Goal: Check status: Check status

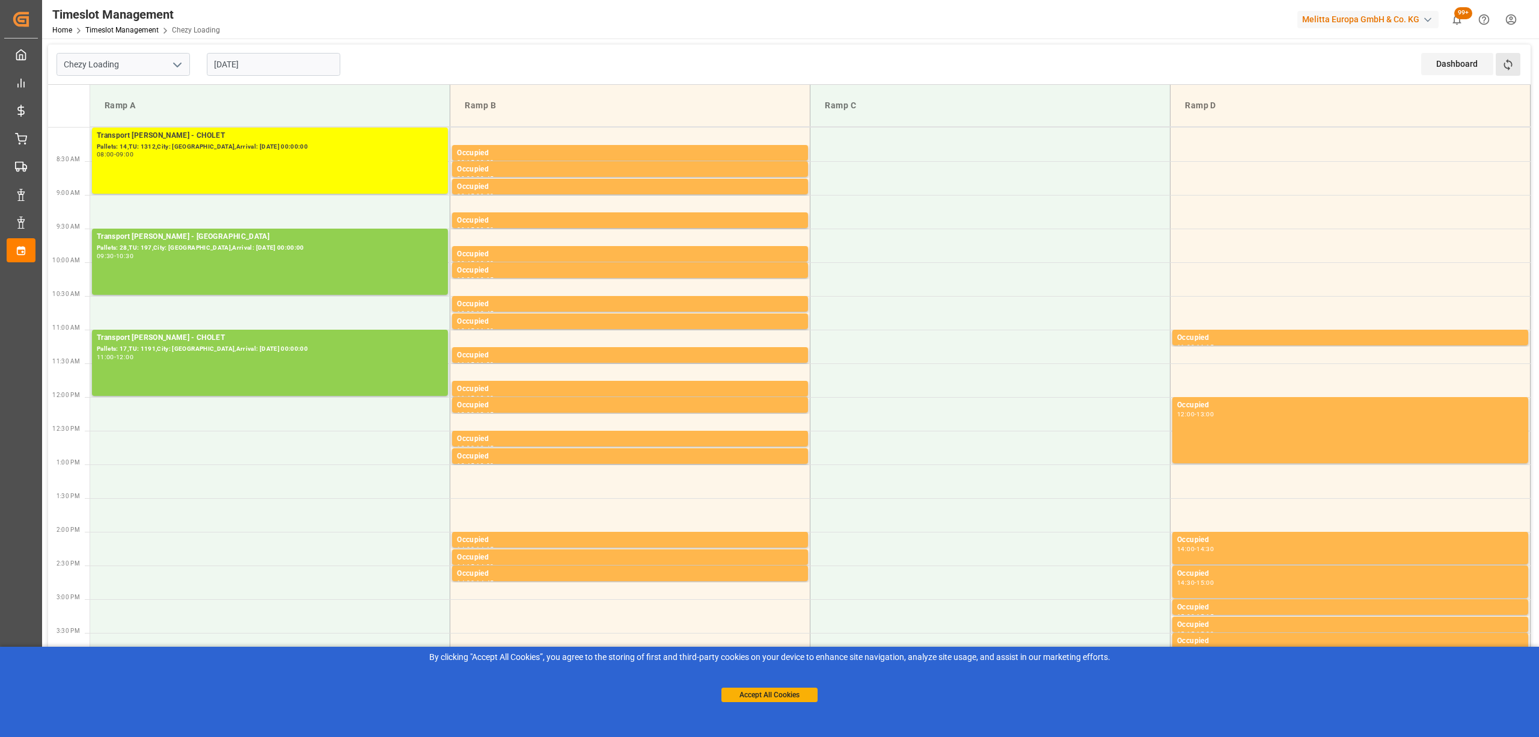
click at [1514, 70] on button "Refresh Time Slots" at bounding box center [1508, 64] width 25 height 23
